Goal: Find specific page/section: Find specific page/section

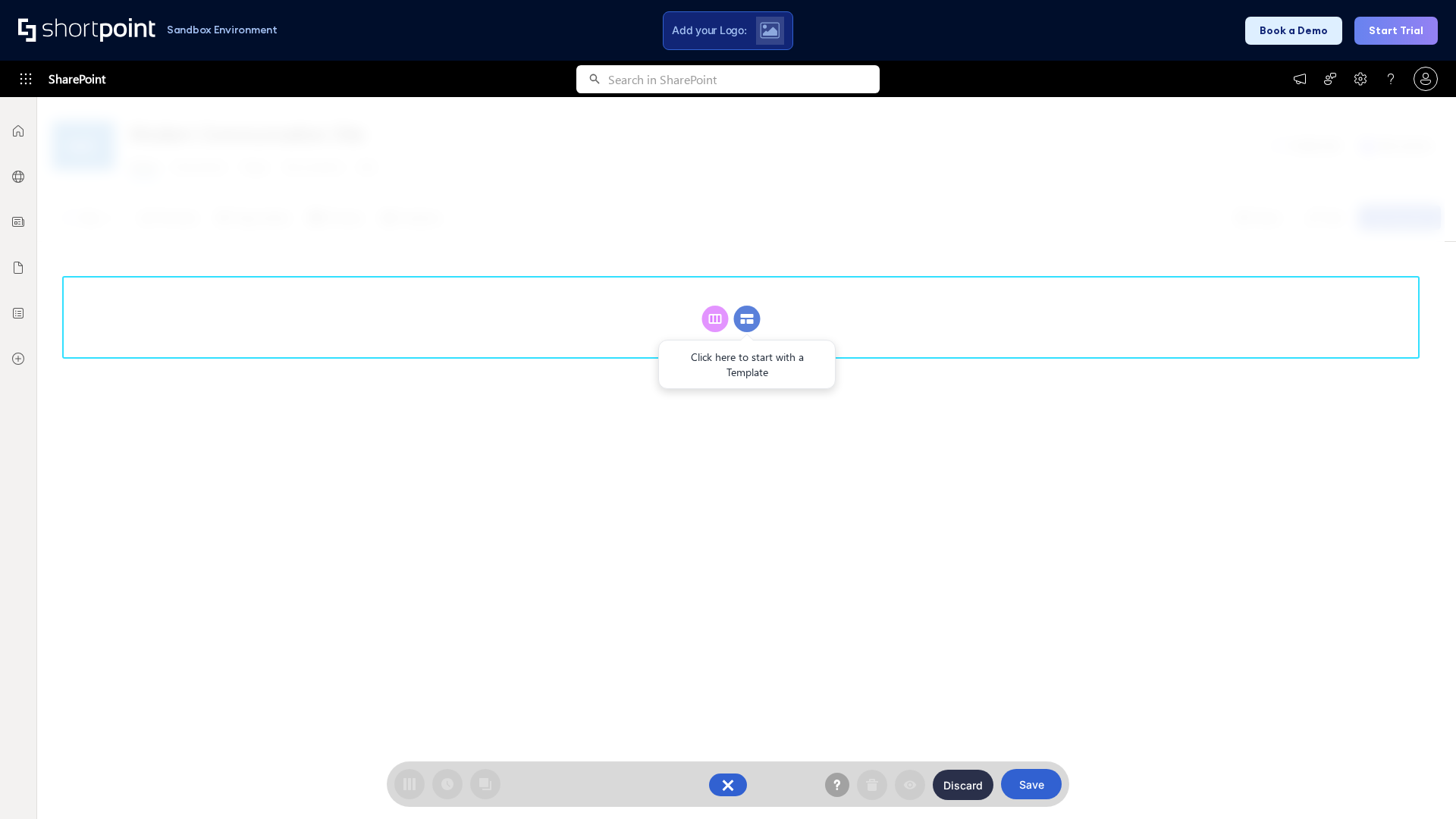
click at [747, 318] on circle at bounding box center [748, 319] width 27 height 27
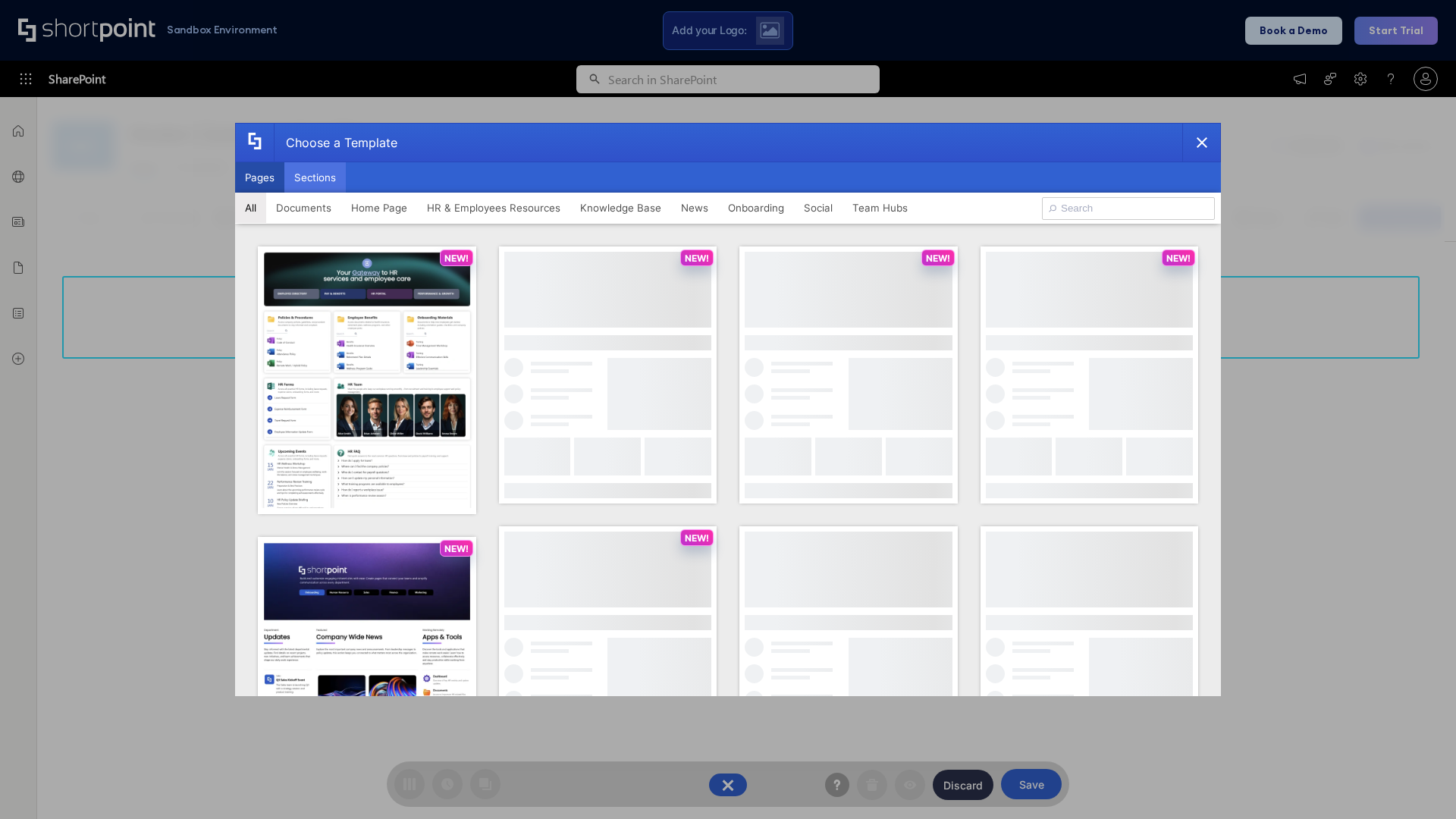
click at [315, 177] on button "Sections" at bounding box center [315, 177] width 61 height 30
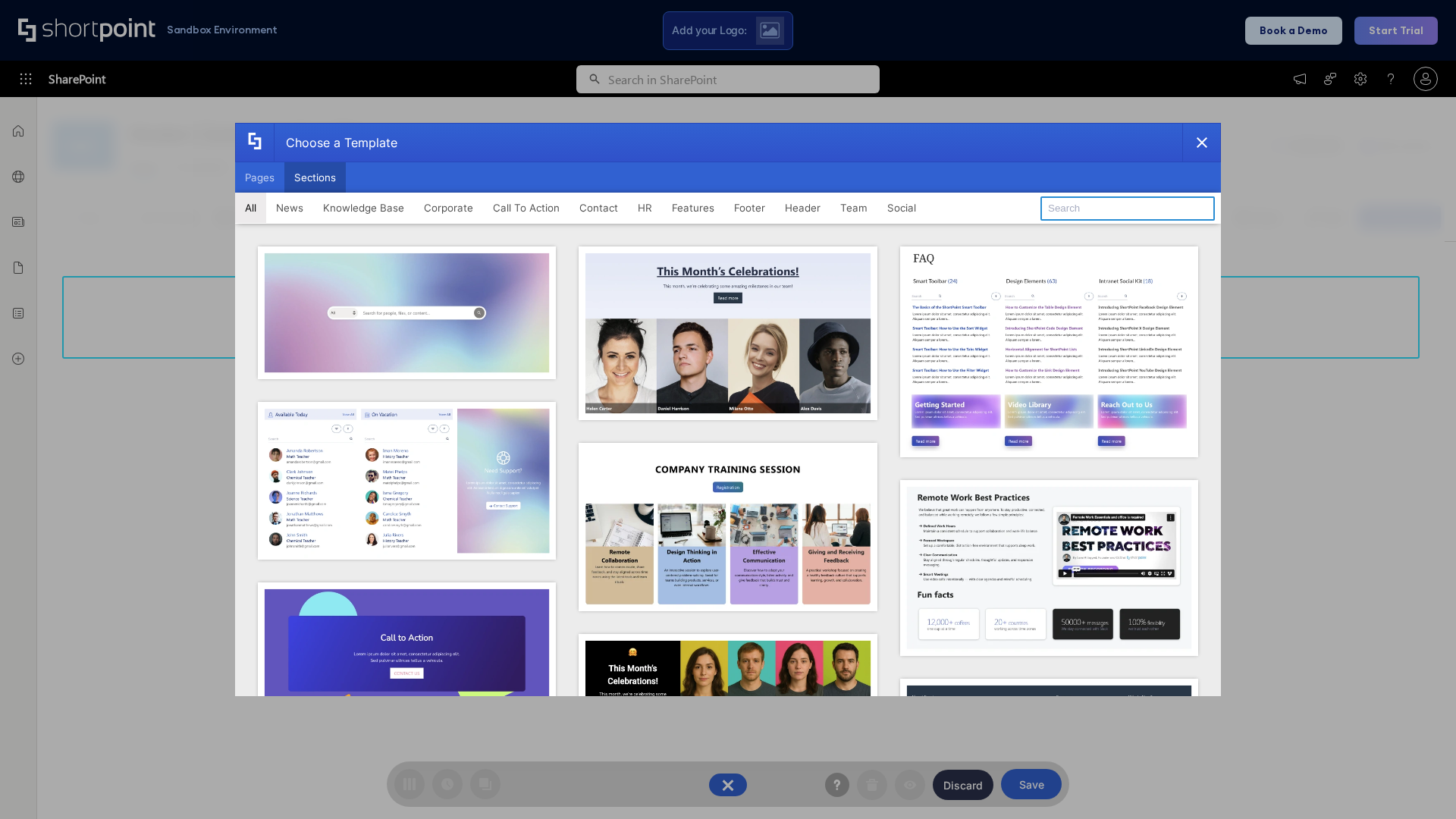
type input "Service Block 1"
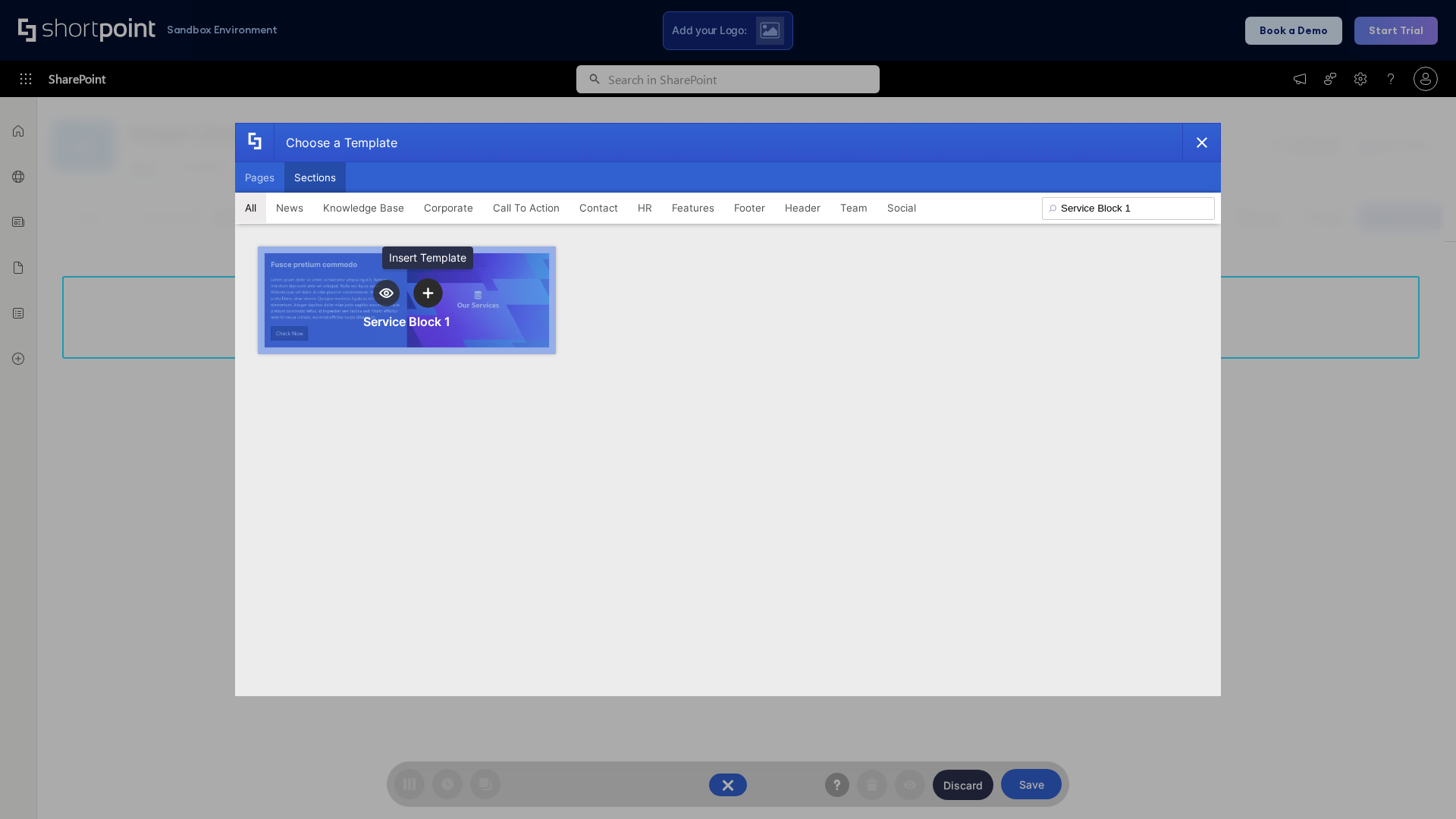
click at [427, 292] on icon "template selector" at bounding box center [427, 292] width 11 height 11
